Goal: Transaction & Acquisition: Purchase product/service

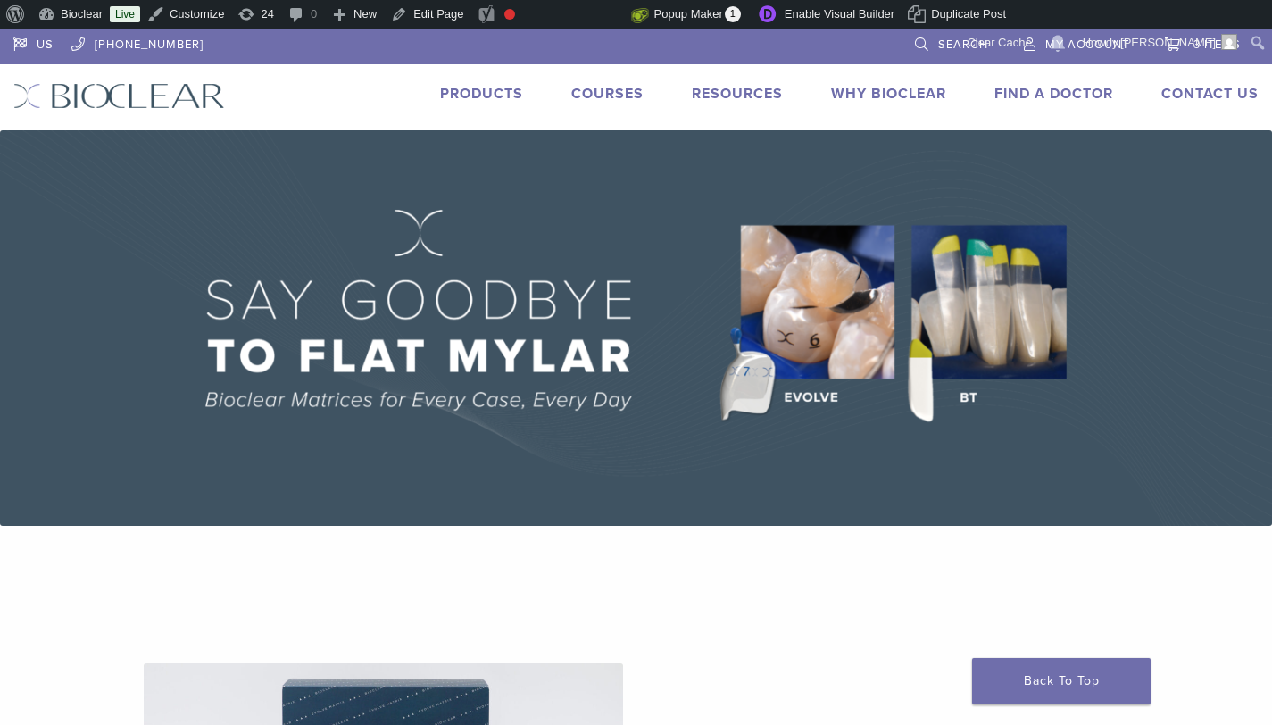
click at [465, 87] on link "Products" at bounding box center [481, 94] width 83 height 18
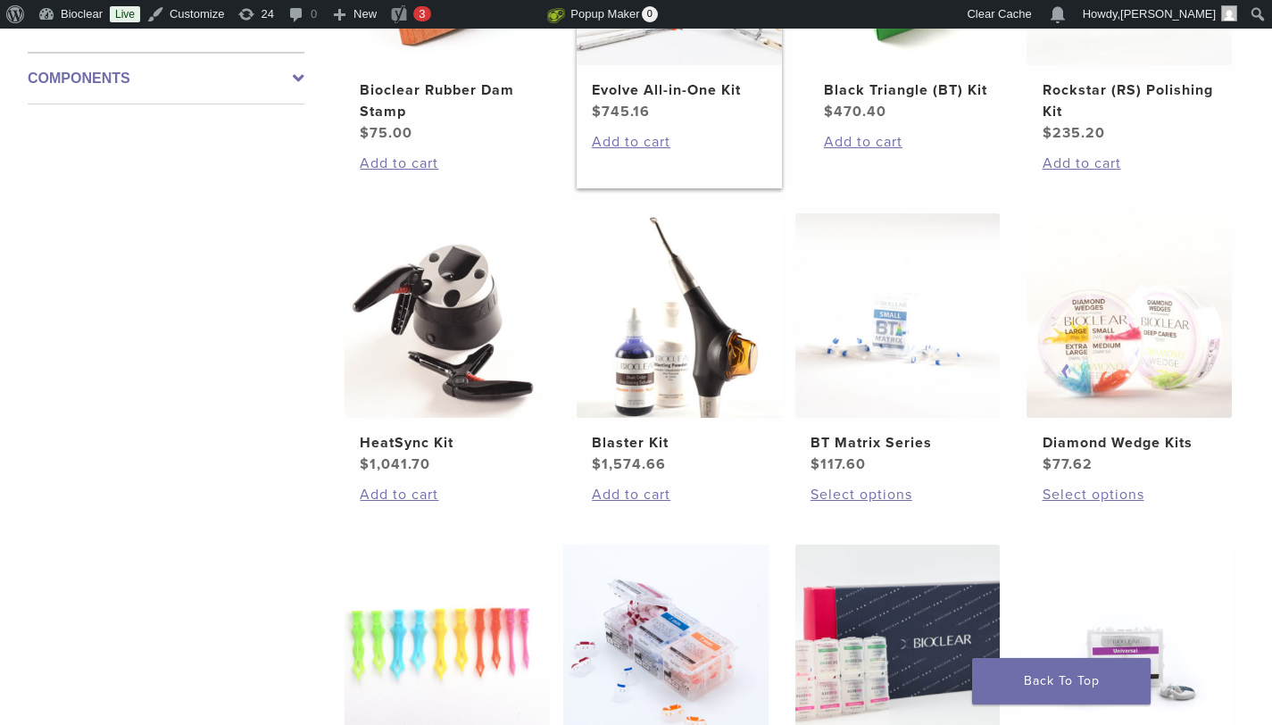
scroll to position [722, 0]
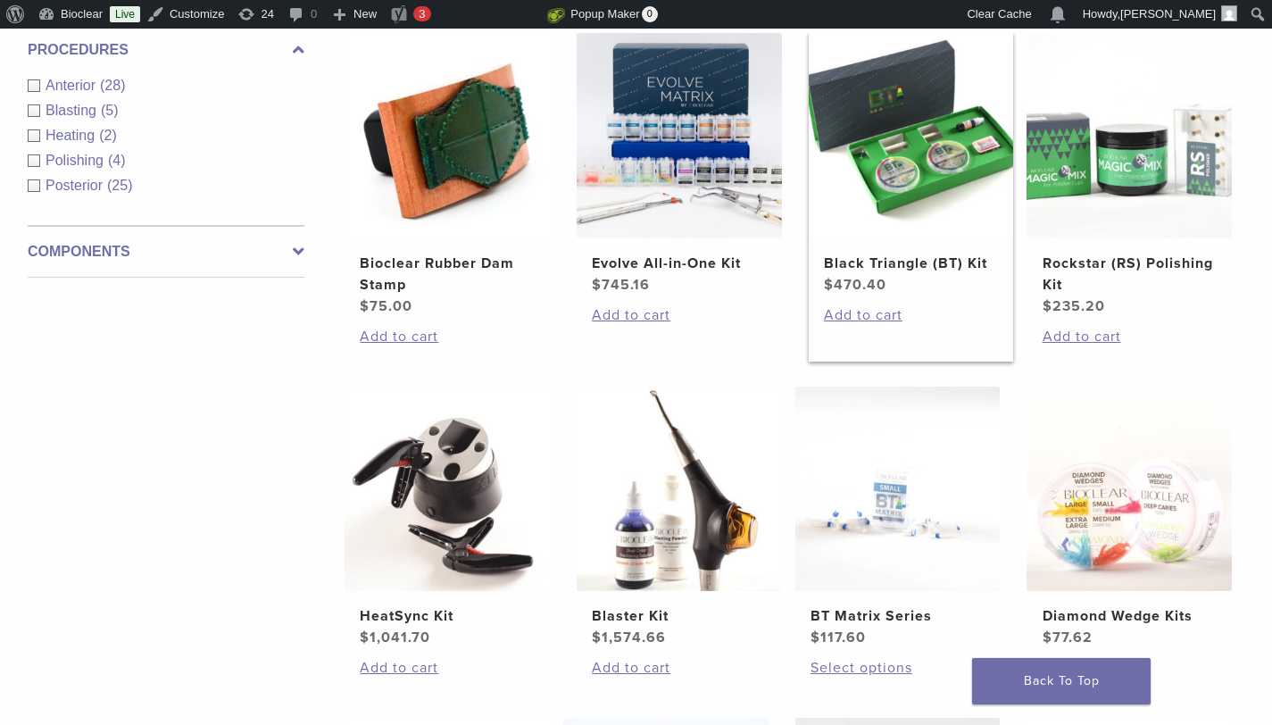
click at [913, 195] on img at bounding box center [911, 135] width 205 height 205
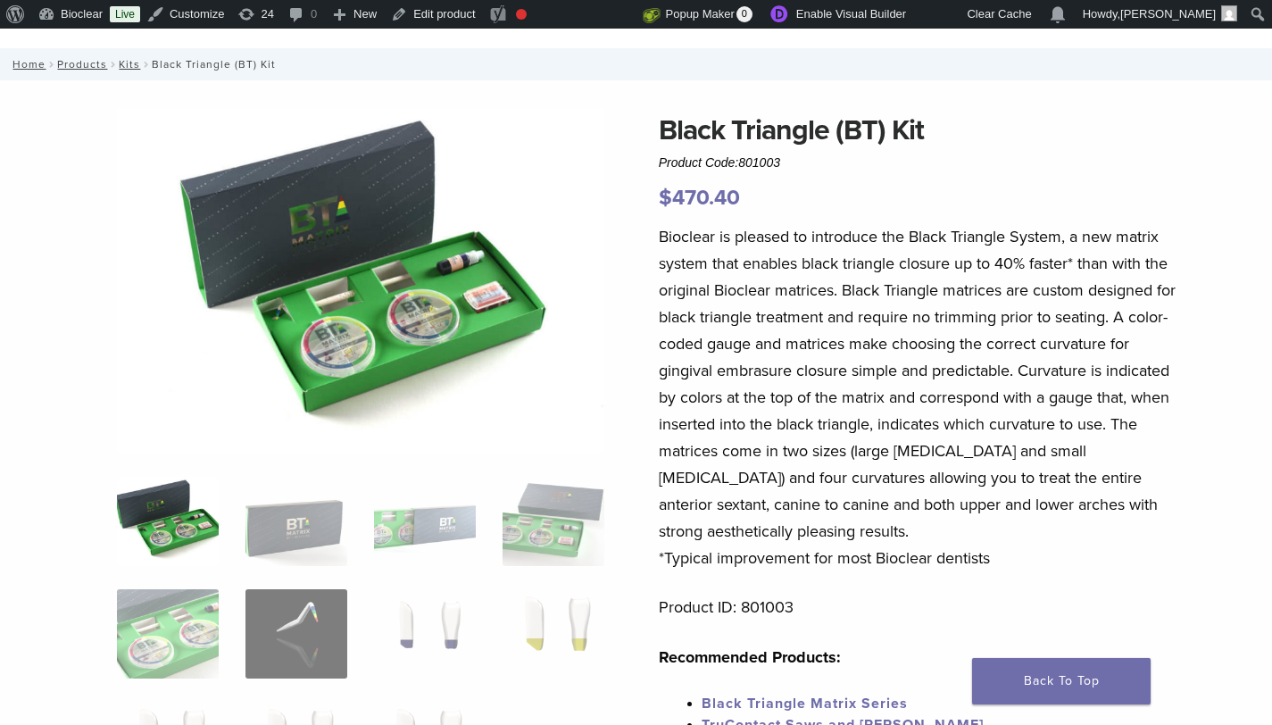
scroll to position [97, 0]
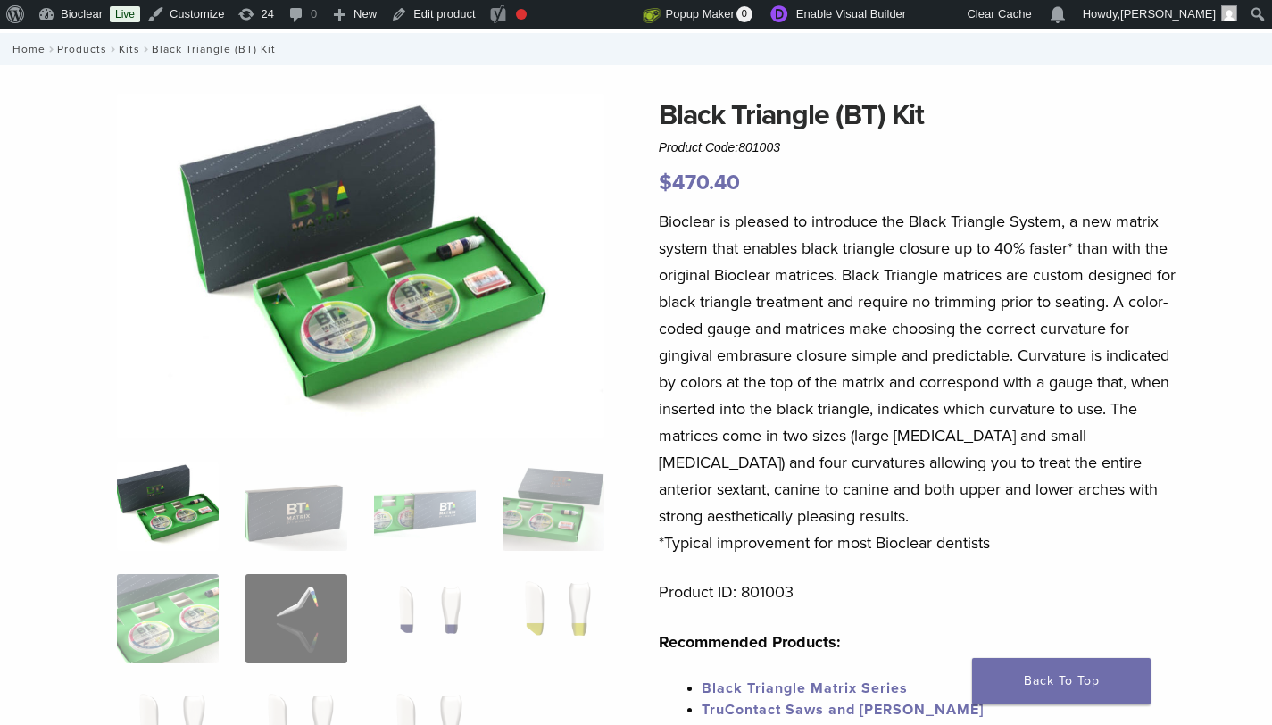
click at [780, 146] on span "801003" at bounding box center [759, 147] width 42 height 14
copy span "801003"
